Goal: Task Accomplishment & Management: Complete application form

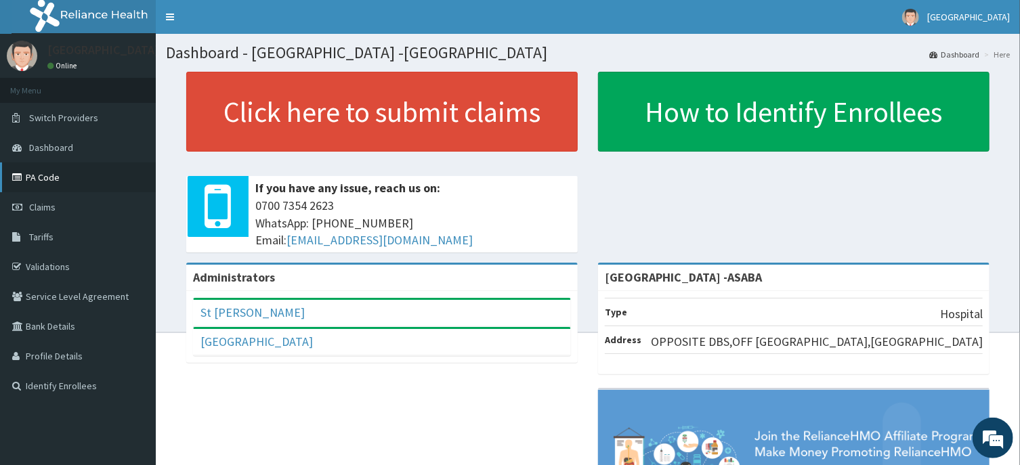
click at [54, 177] on link "PA Code" at bounding box center [78, 178] width 156 height 30
click at [29, 207] on span "Claims" at bounding box center [42, 207] width 26 height 12
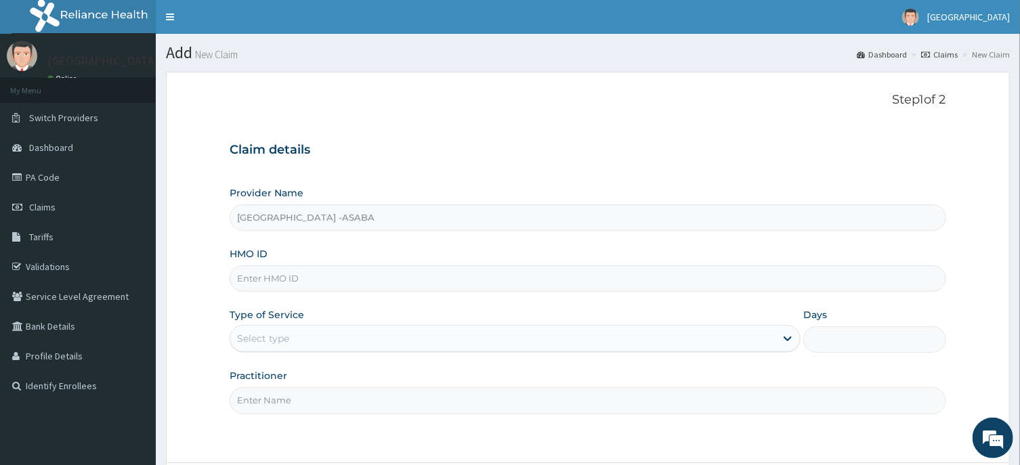
click at [624, 280] on input "HMO ID" at bounding box center [588, 279] width 716 height 26
click at [611, 280] on input "HMO ID" at bounding box center [588, 279] width 716 height 26
type input "KSB/10828/A"
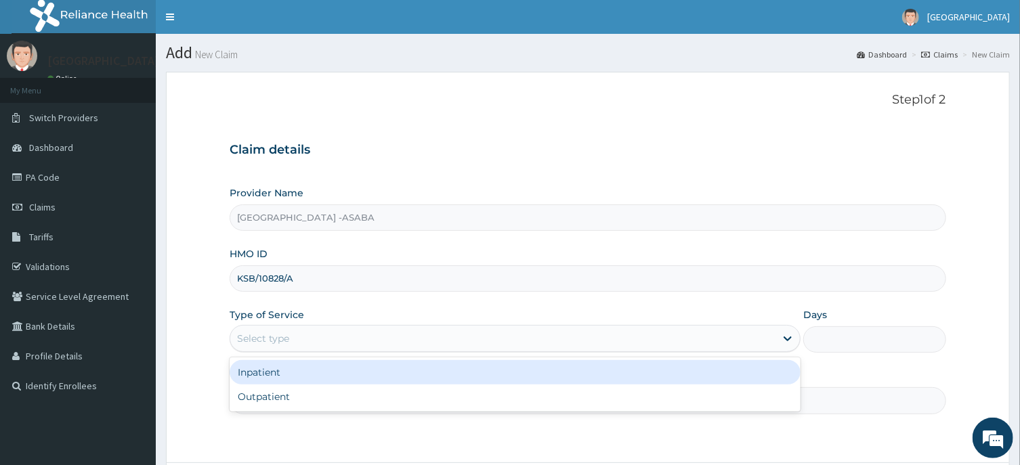
click at [502, 337] on div "Select type" at bounding box center [502, 339] width 545 height 22
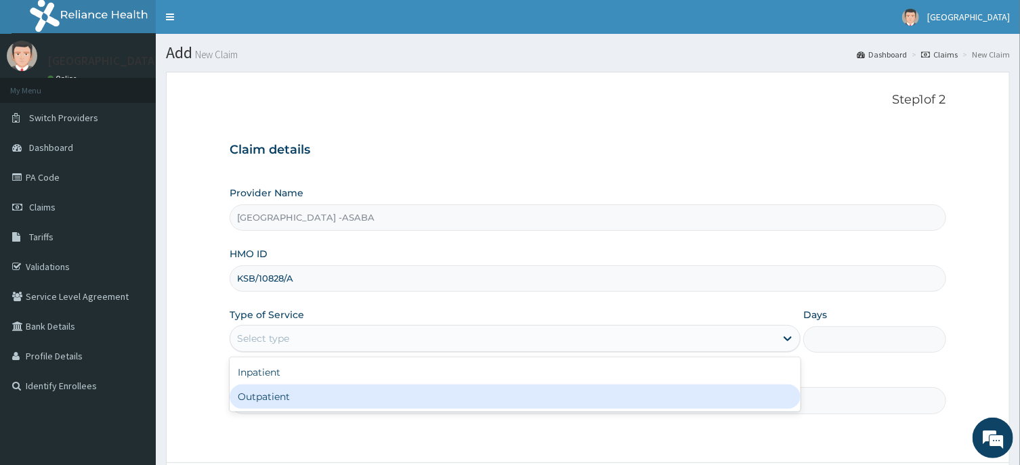
click at [459, 392] on div "Outpatient" at bounding box center [515, 397] width 571 height 24
type input "1"
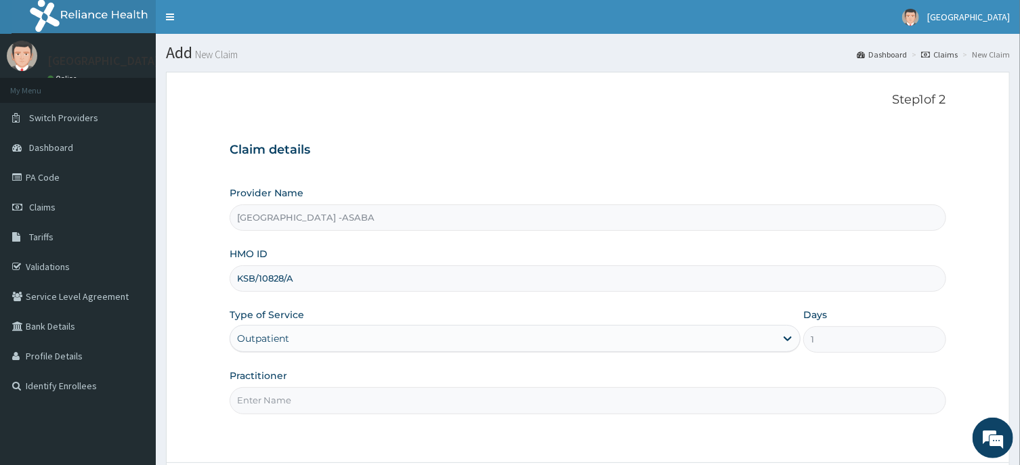
click at [508, 400] on input "Practitioner" at bounding box center [588, 400] width 716 height 26
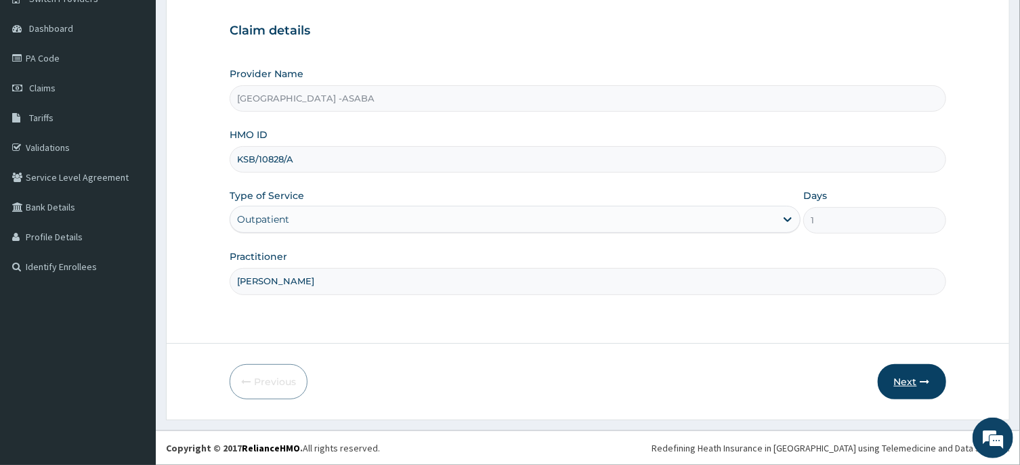
type input "DR NJOKU"
click at [908, 379] on button "Next" at bounding box center [912, 381] width 68 height 35
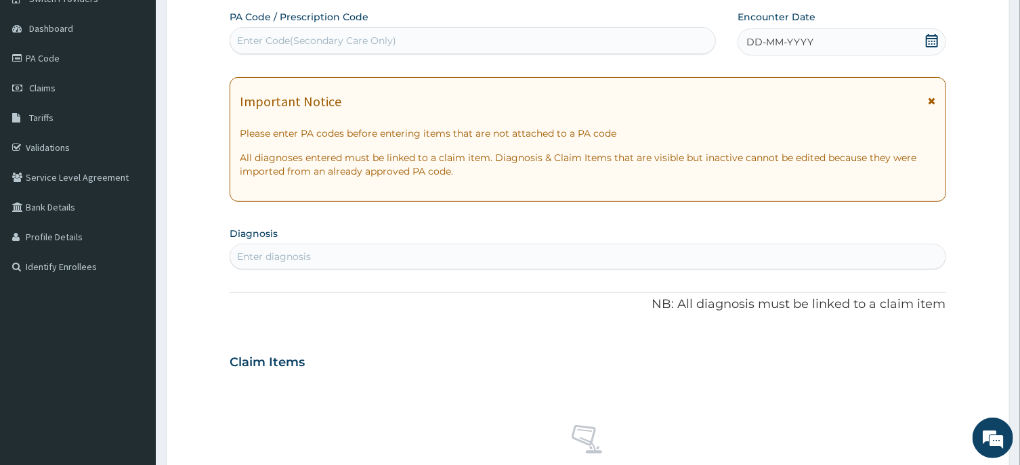
click at [459, 39] on div "Enter Code(Secondary Care Only)" at bounding box center [472, 41] width 485 height 22
type input "PA/851FB1"
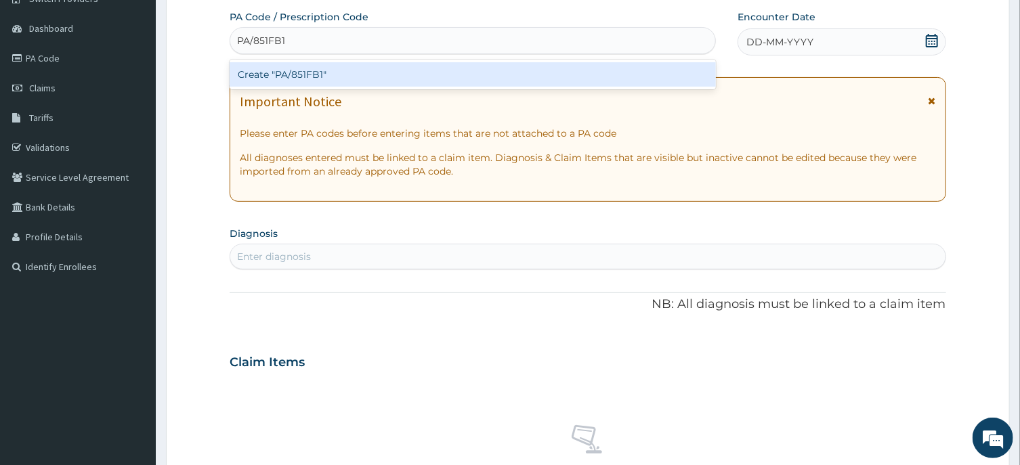
click at [454, 68] on div "Create "PA/851FB1"" at bounding box center [473, 74] width 486 height 24
